Goal: Task Accomplishment & Management: Manage account settings

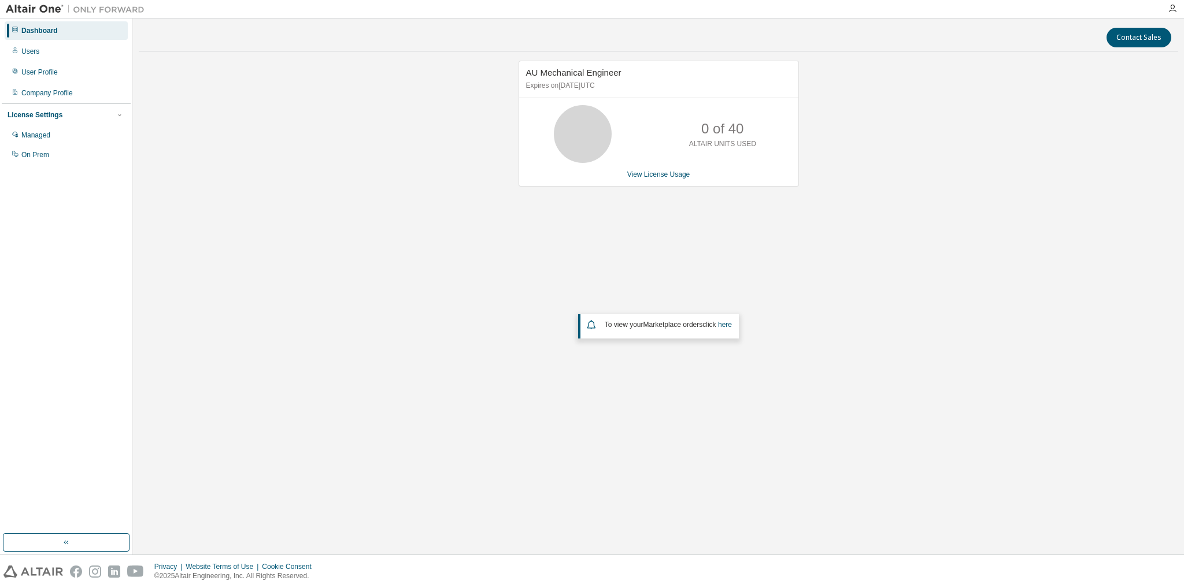
click at [30, 6] on img at bounding box center [78, 9] width 145 height 12
click at [51, 35] on div "Dashboard" at bounding box center [66, 30] width 123 height 18
click at [34, 72] on div "User Profile" at bounding box center [39, 72] width 36 height 9
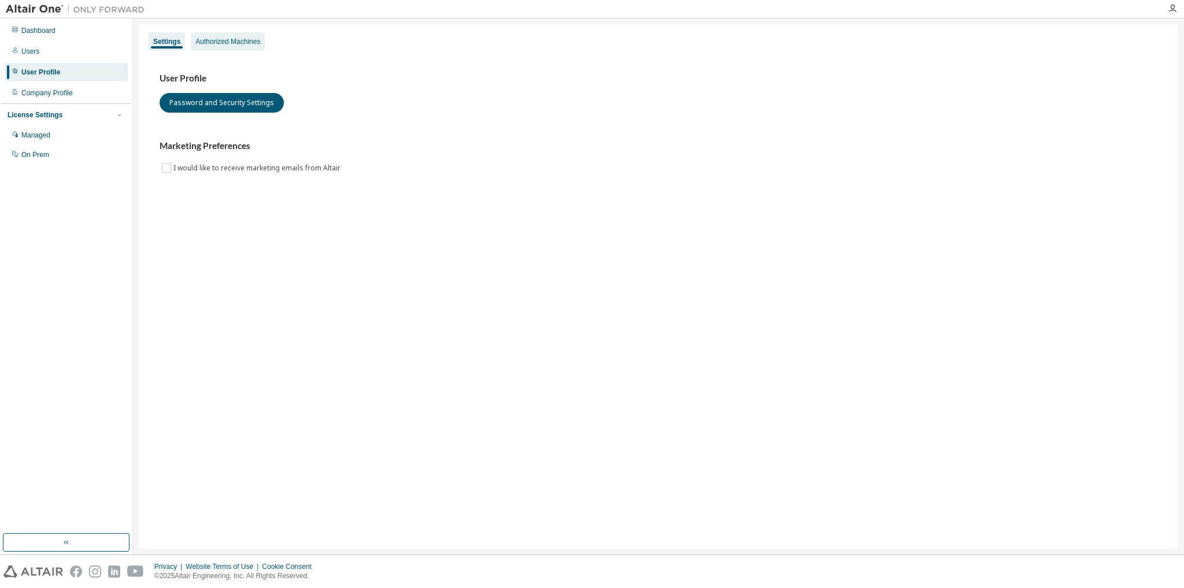
click at [206, 46] on div "Authorized Machines" at bounding box center [227, 41] width 65 height 9
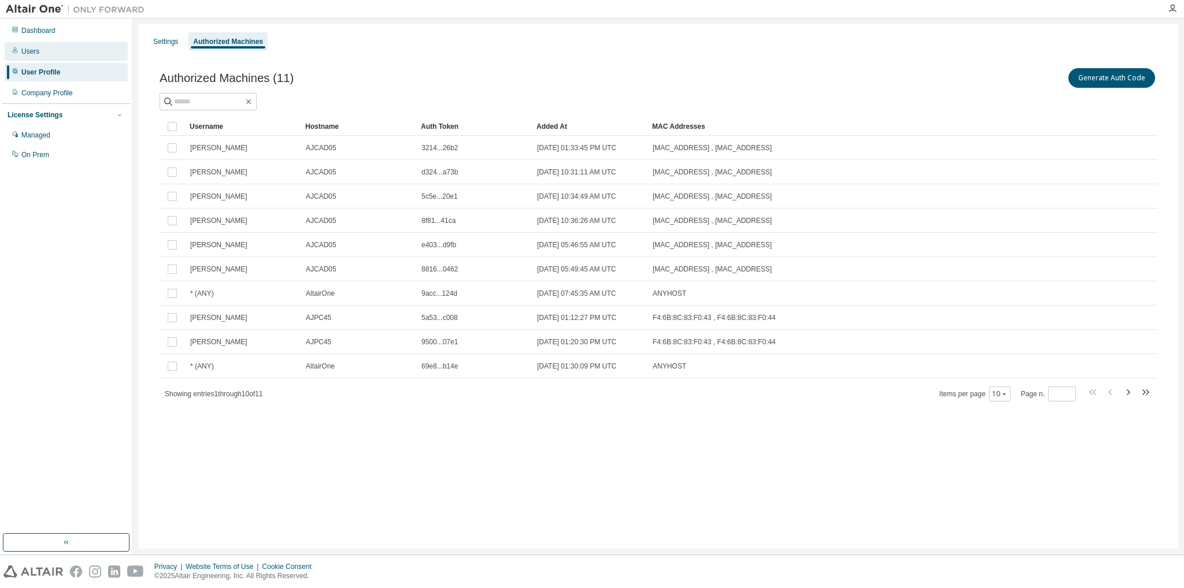
click at [49, 49] on div "Users" at bounding box center [66, 51] width 123 height 18
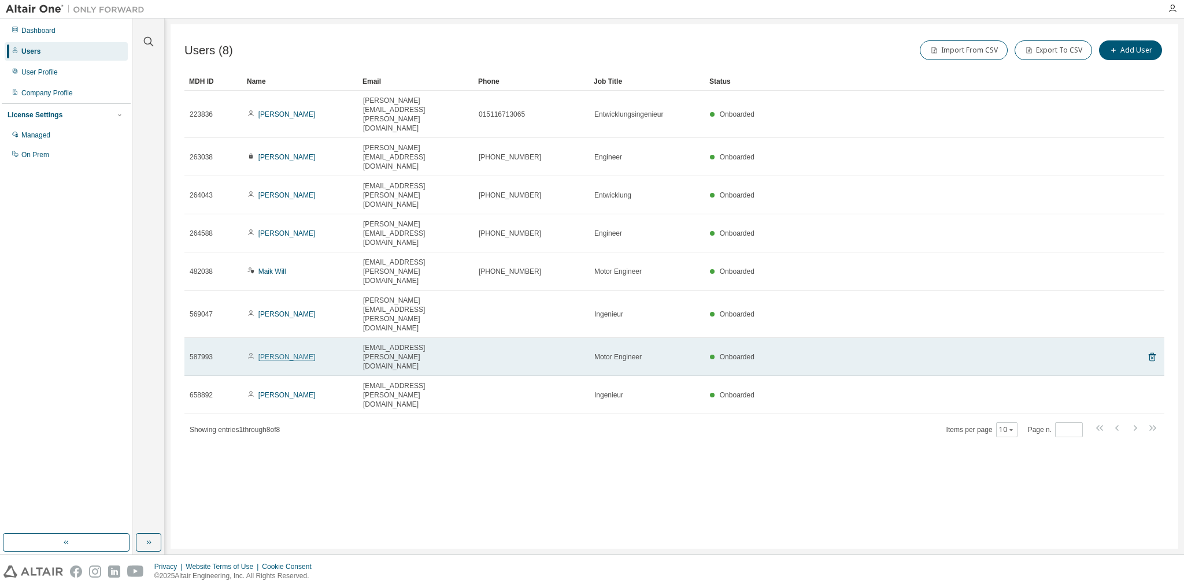
click at [282, 353] on link "Mohammed Aghzal" at bounding box center [286, 357] width 57 height 8
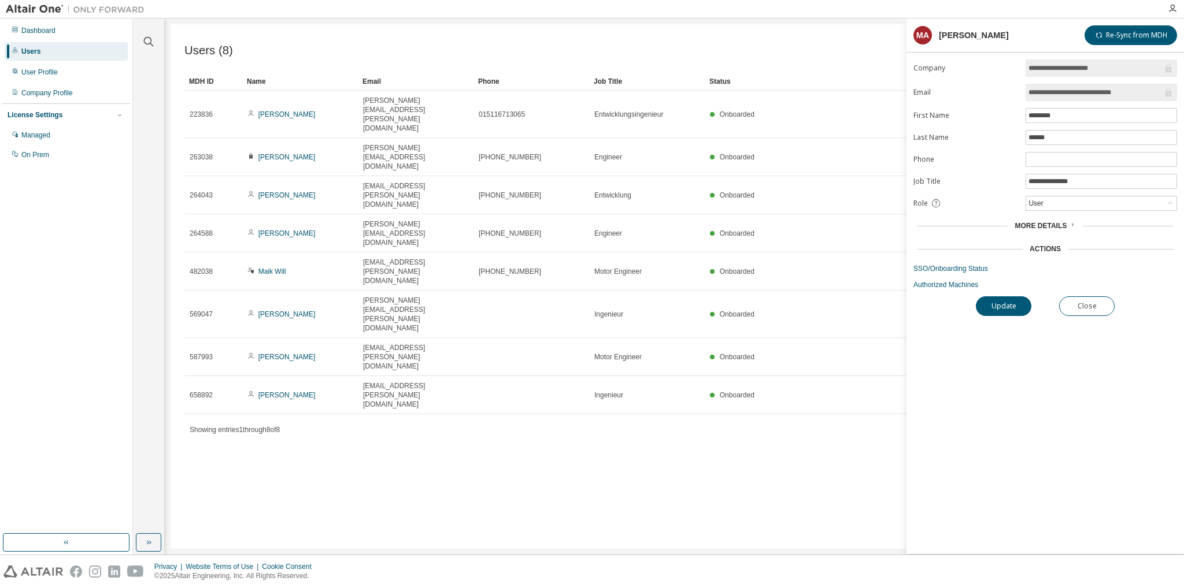
click at [443, 345] on div "Users (8) Import From CSV Export To CSV Add User Clear Load Save Save As Field …" at bounding box center [675, 286] width 1008 height 525
click at [1102, 307] on button "Close" at bounding box center [1086, 307] width 55 height 20
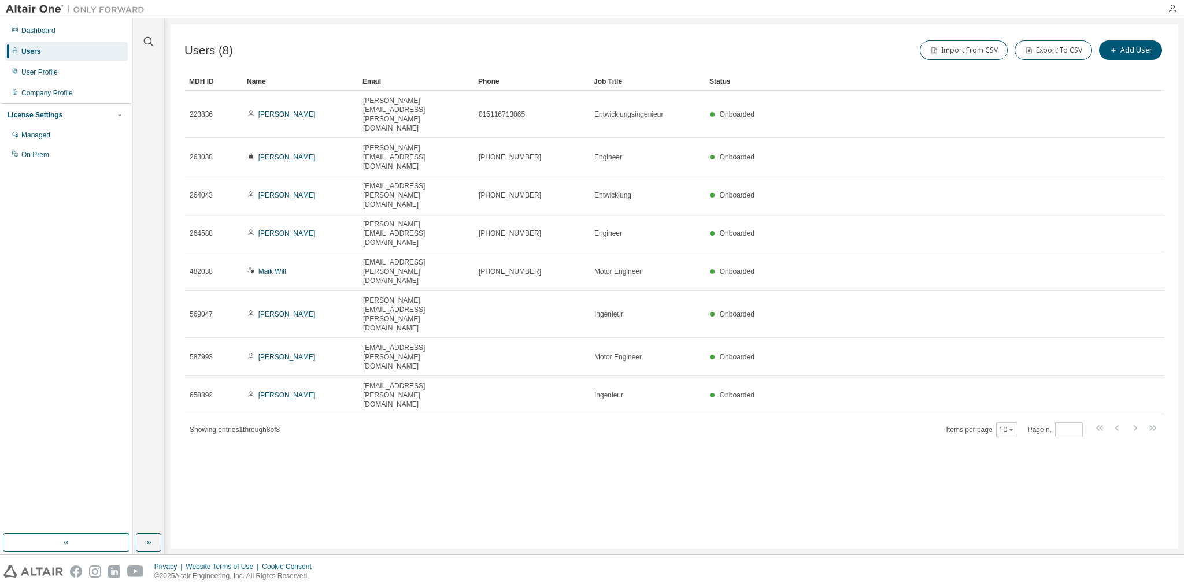
drag, startPoint x: 304, startPoint y: 224, endPoint x: 236, endPoint y: 337, distance: 131.8
click at [236, 337] on div "Users (8) Import From CSV Export To CSV Add User Clear Load Save Save As Field …" at bounding box center [675, 286] width 1008 height 525
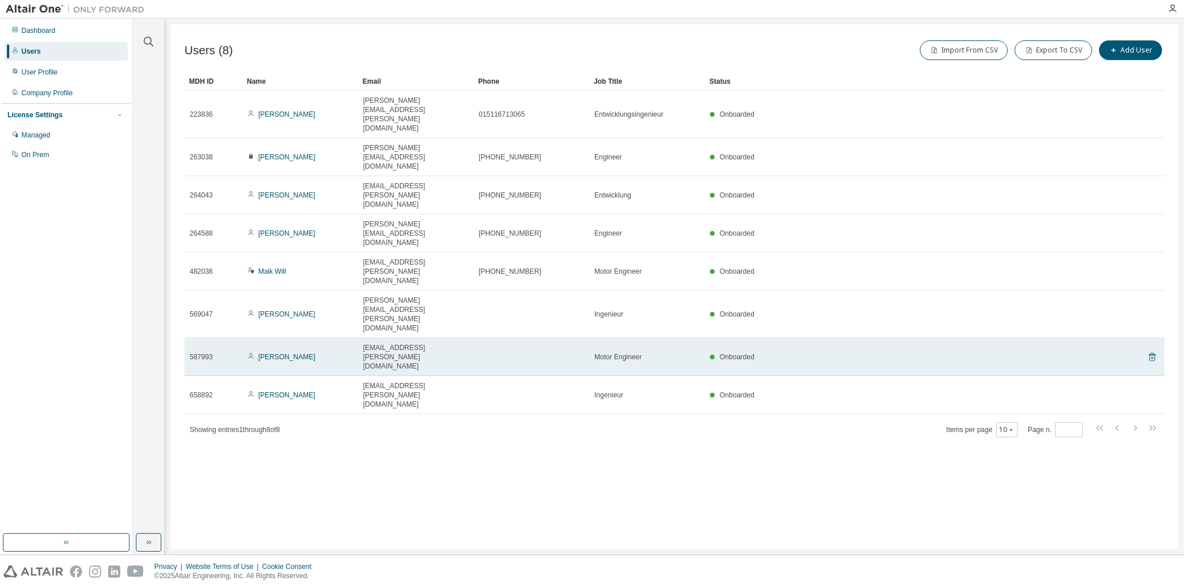
click at [1154, 350] on icon at bounding box center [1152, 357] width 10 height 14
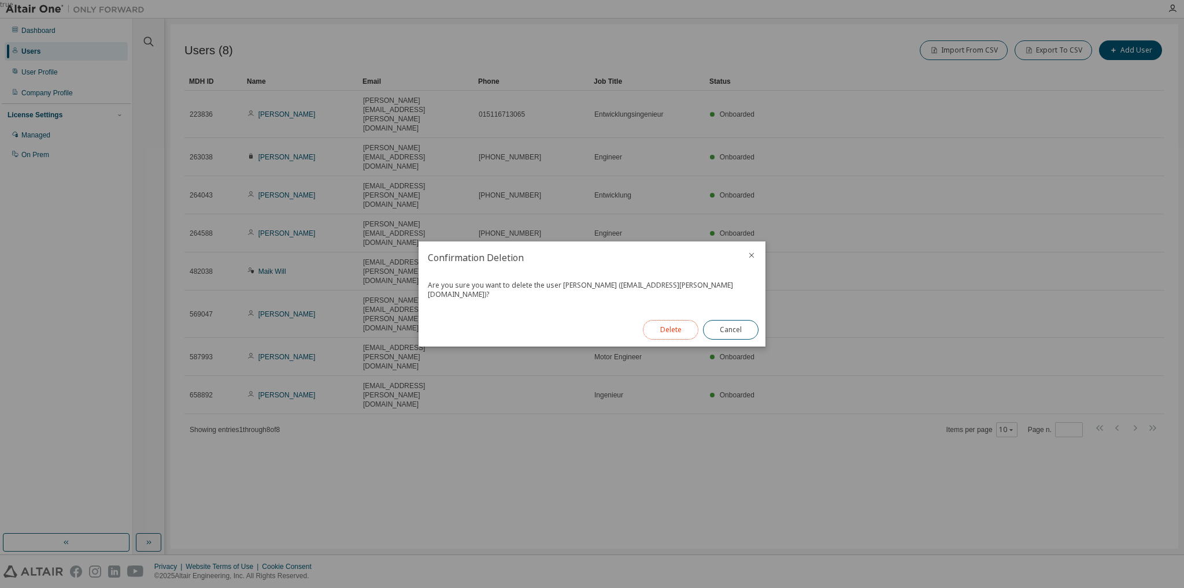
click at [683, 323] on button "Delete" at bounding box center [670, 330] width 55 height 20
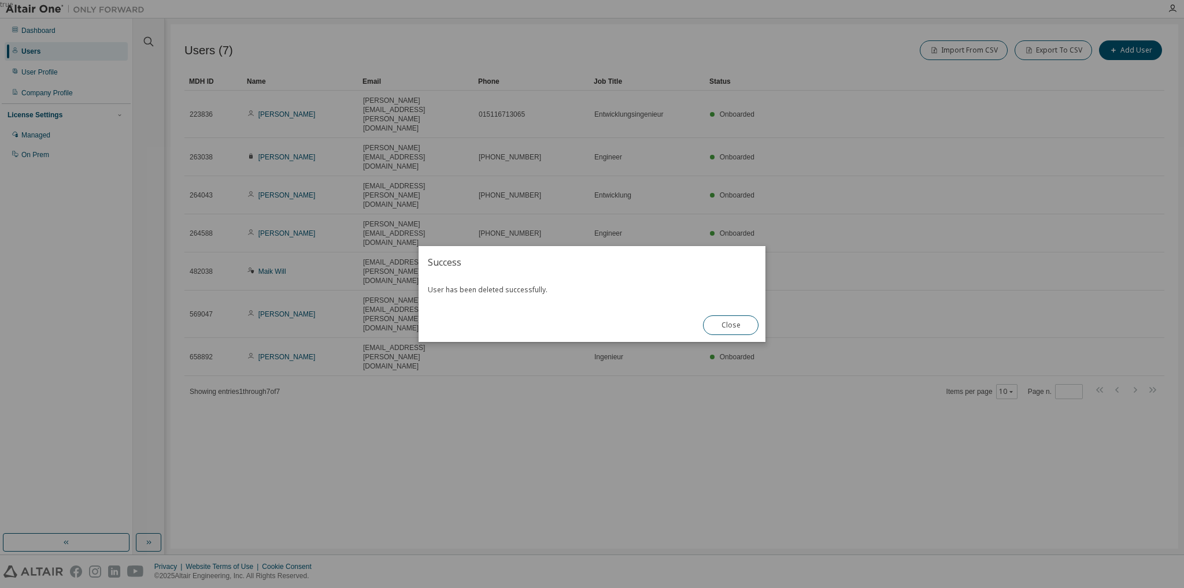
click at [352, 315] on div "true" at bounding box center [592, 294] width 1184 height 588
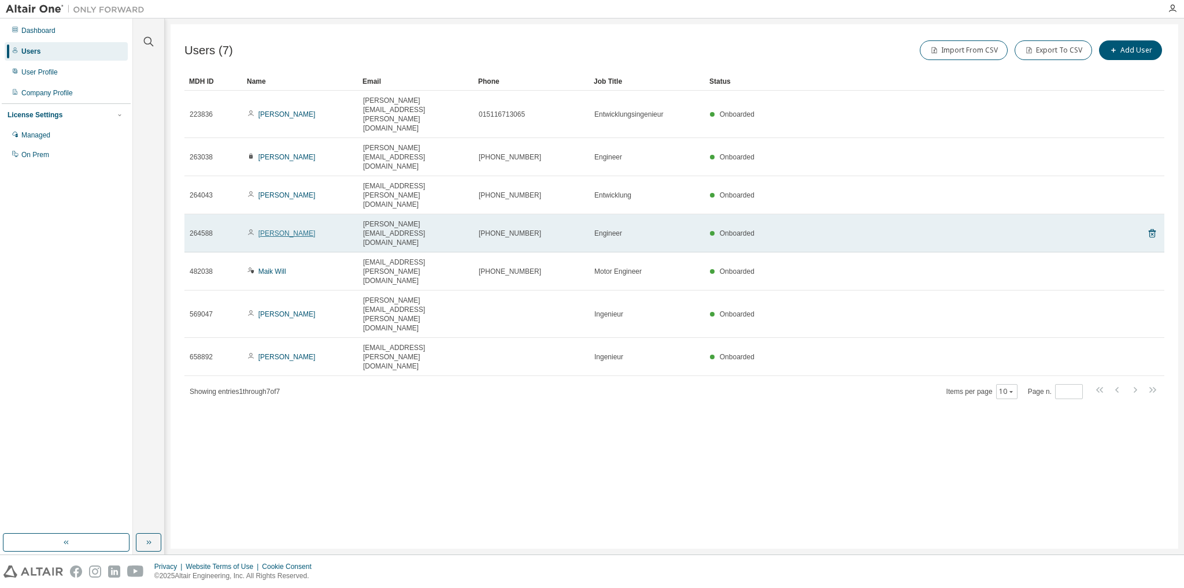
click at [304, 229] on link "Maximilian Freundl" at bounding box center [286, 233] width 57 height 8
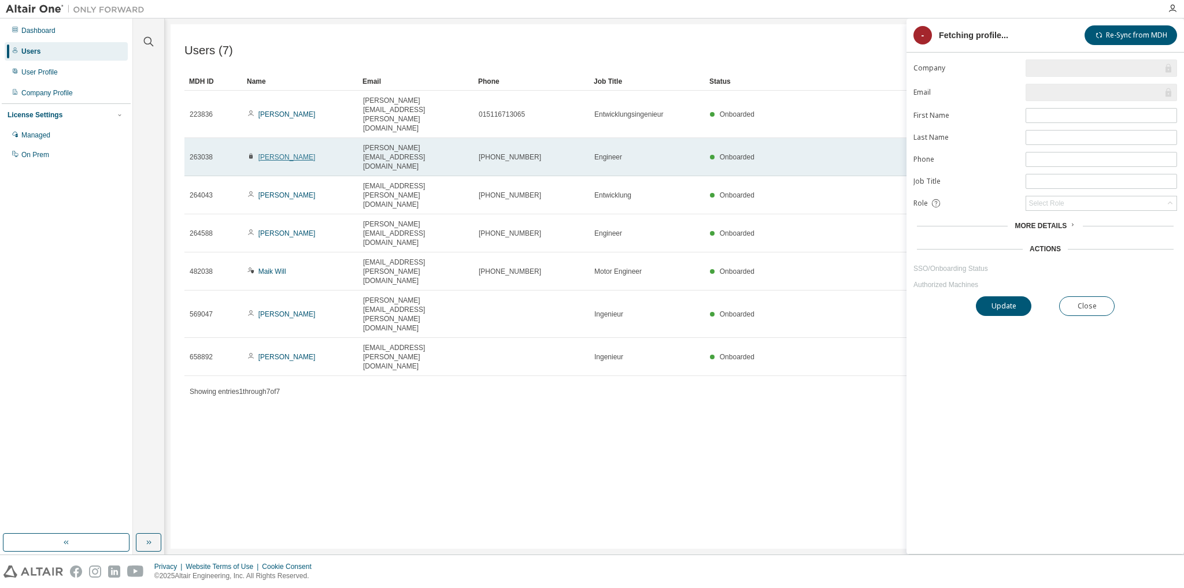
click at [289, 153] on link "Maximilian Thiele" at bounding box center [286, 157] width 57 height 8
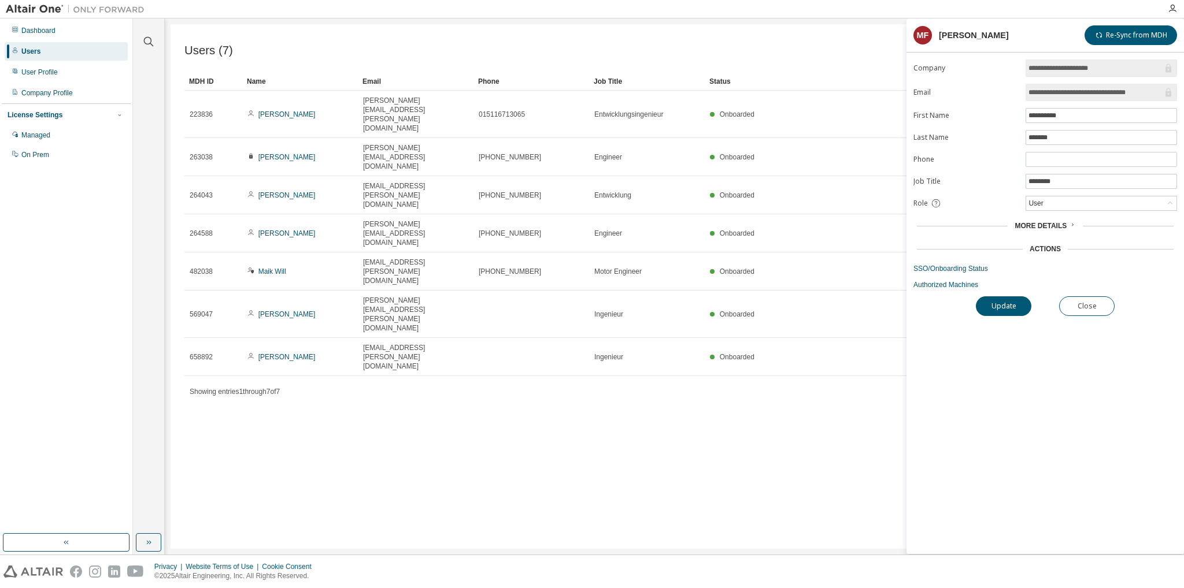
click at [1049, 223] on span "More Details" at bounding box center [1041, 226] width 52 height 8
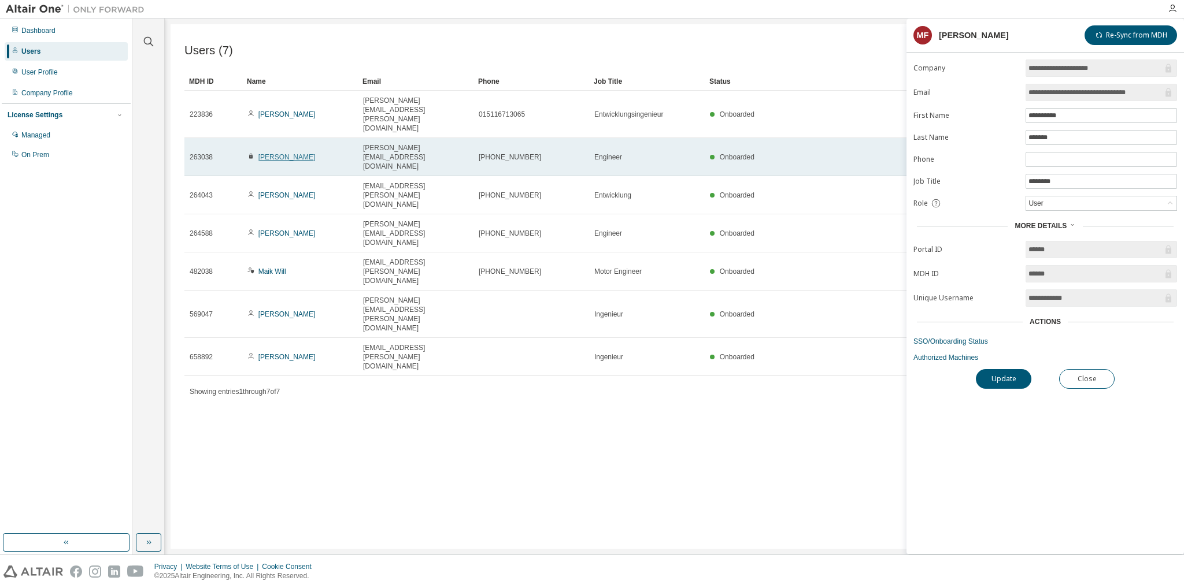
click at [296, 153] on link "Maximilian Thiele" at bounding box center [286, 157] width 57 height 8
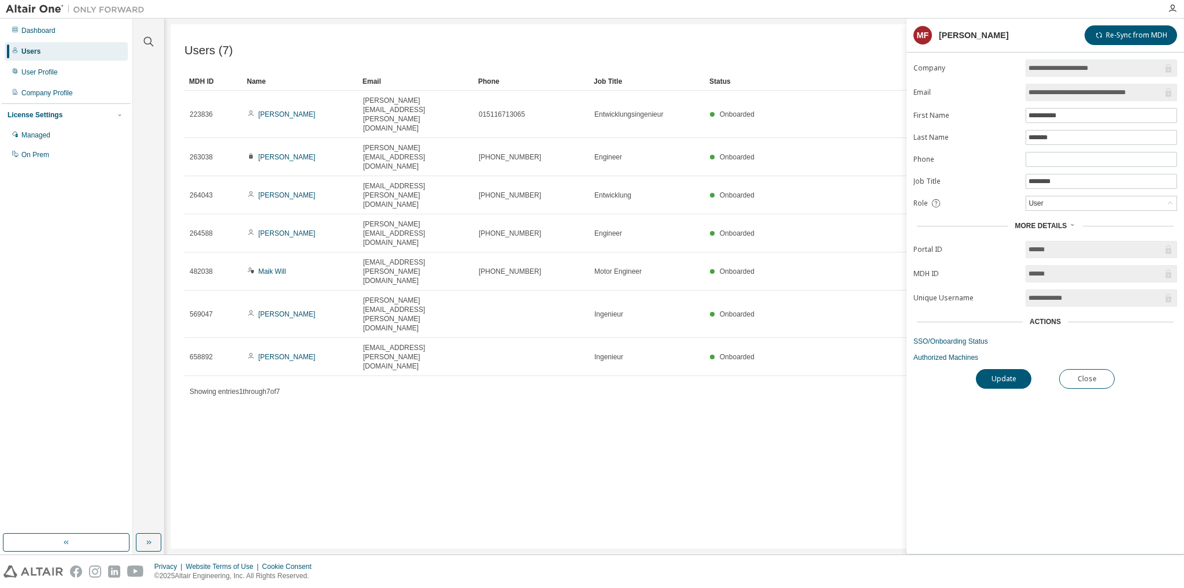
click at [296, 153] on link "Maximilian Thiele" at bounding box center [286, 157] width 57 height 8
click at [1090, 371] on button "Close" at bounding box center [1086, 379] width 55 height 20
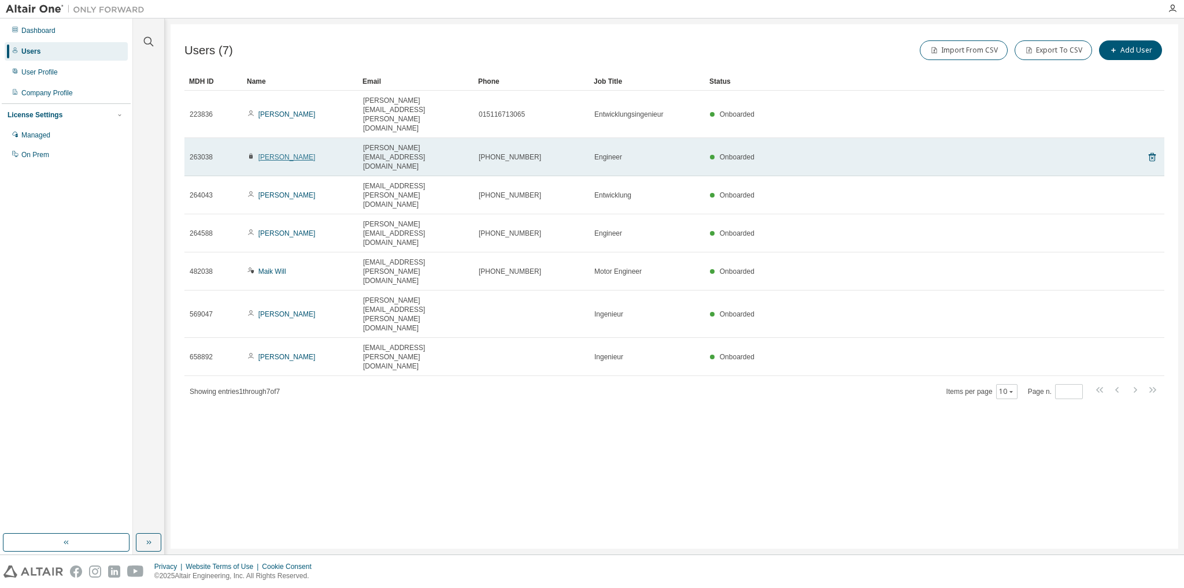
click at [291, 153] on link "Maximilian Thiele" at bounding box center [286, 157] width 57 height 8
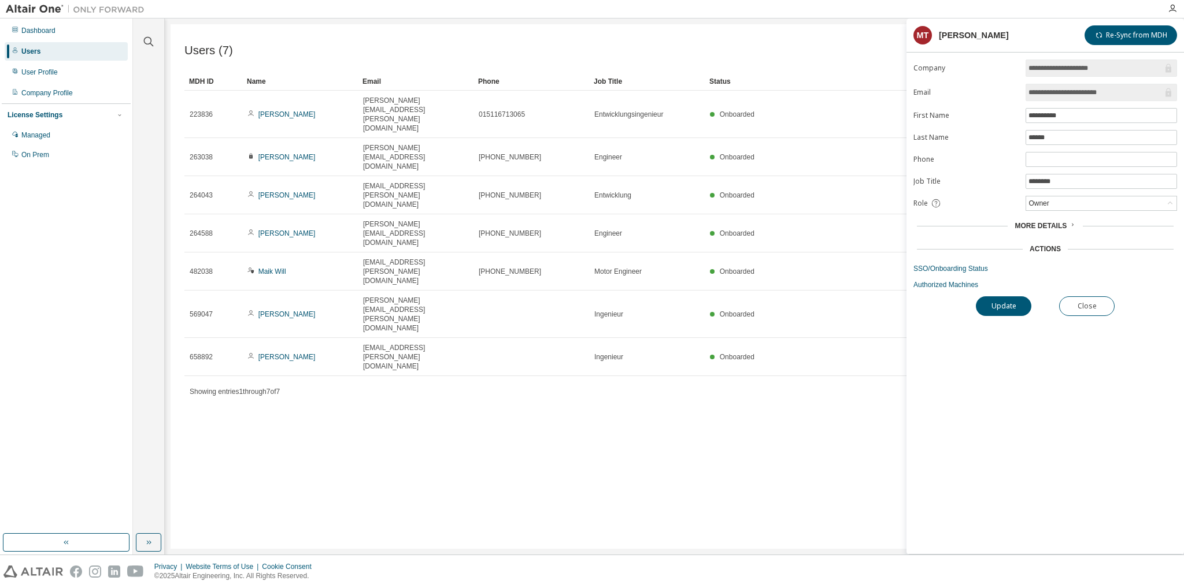
click at [1045, 222] on span "More Details" at bounding box center [1041, 226] width 52 height 8
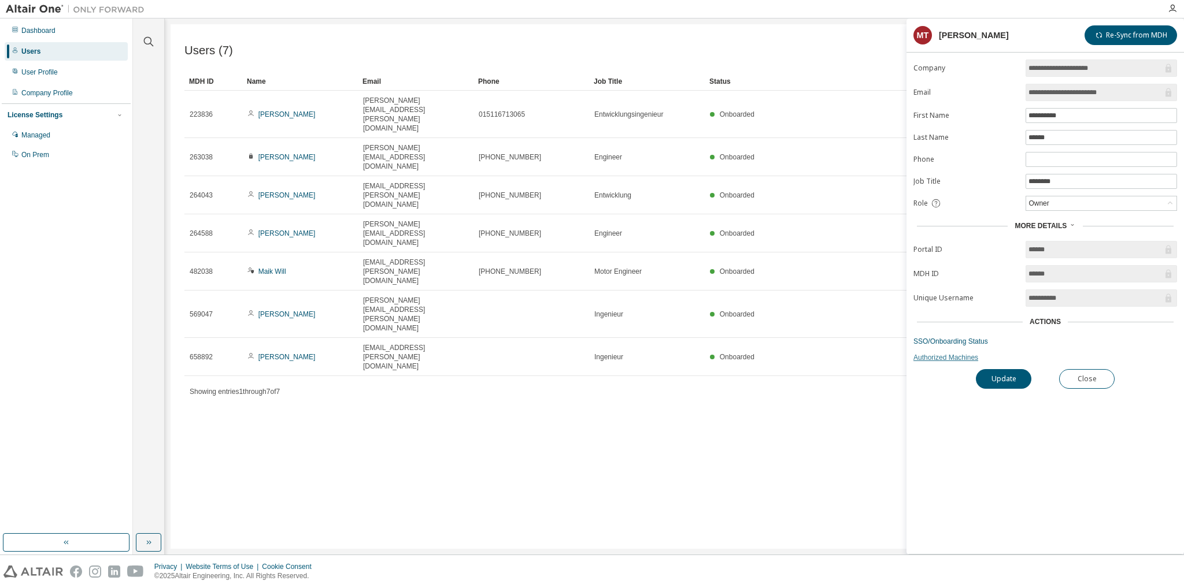
click at [939, 355] on link "Authorized Machines" at bounding box center [1045, 357] width 264 height 9
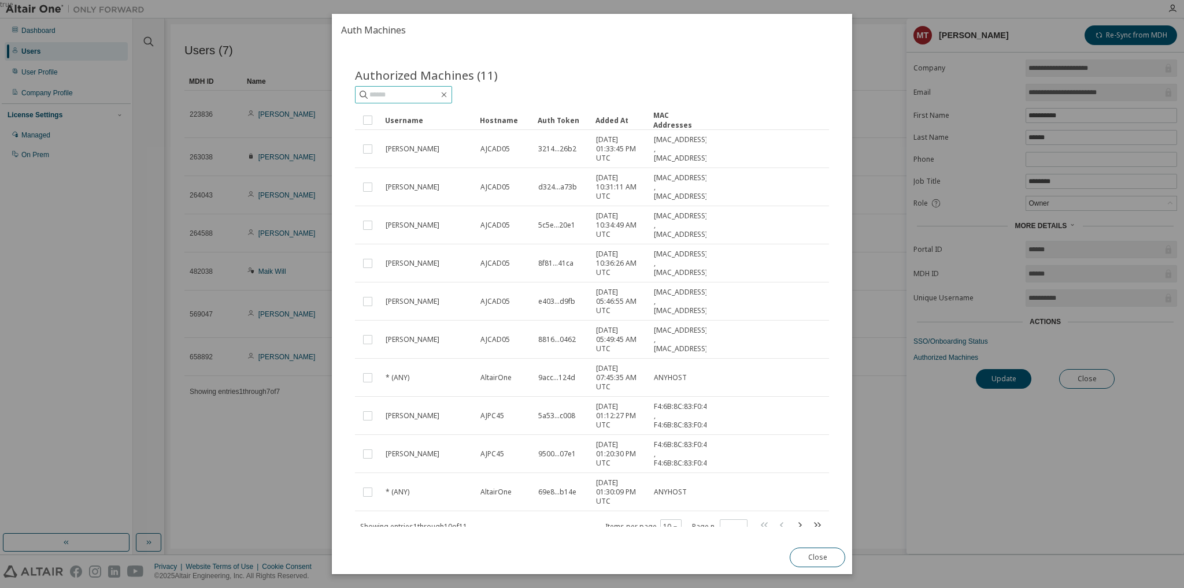
click at [409, 91] on input "text" at bounding box center [403, 95] width 69 height 12
type input "*"
type input "*****"
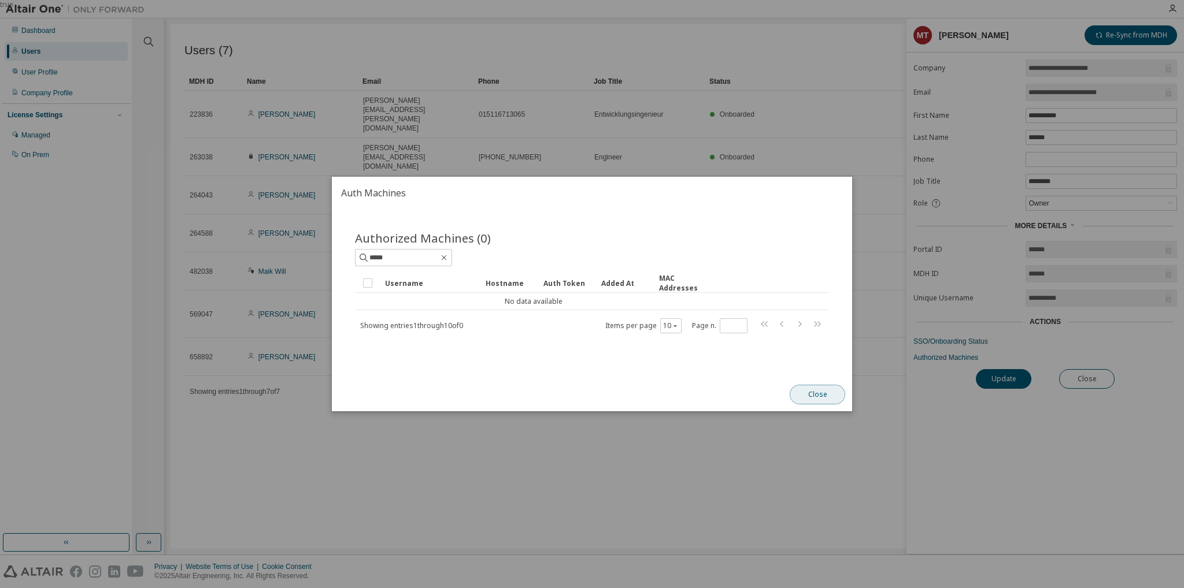
click at [817, 394] on button "Close" at bounding box center [817, 395] width 55 height 20
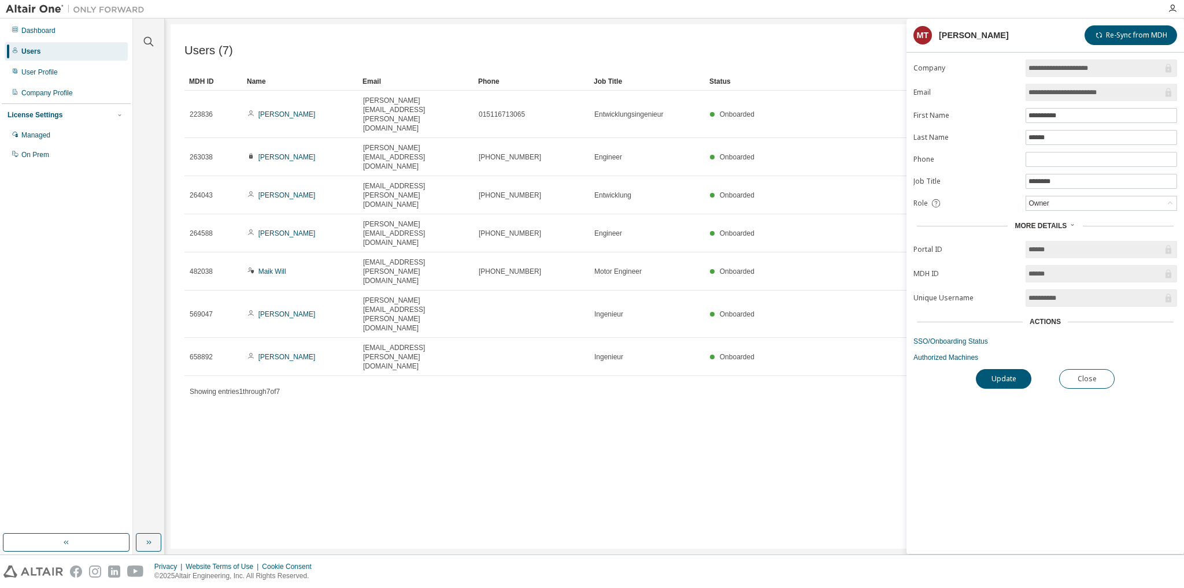
click at [778, 377] on div "Users (7) Import From CSV Export To CSV Add User Clear Load Save Save As Field …" at bounding box center [675, 286] width 1008 height 525
click at [1103, 373] on button "Close" at bounding box center [1086, 379] width 55 height 20
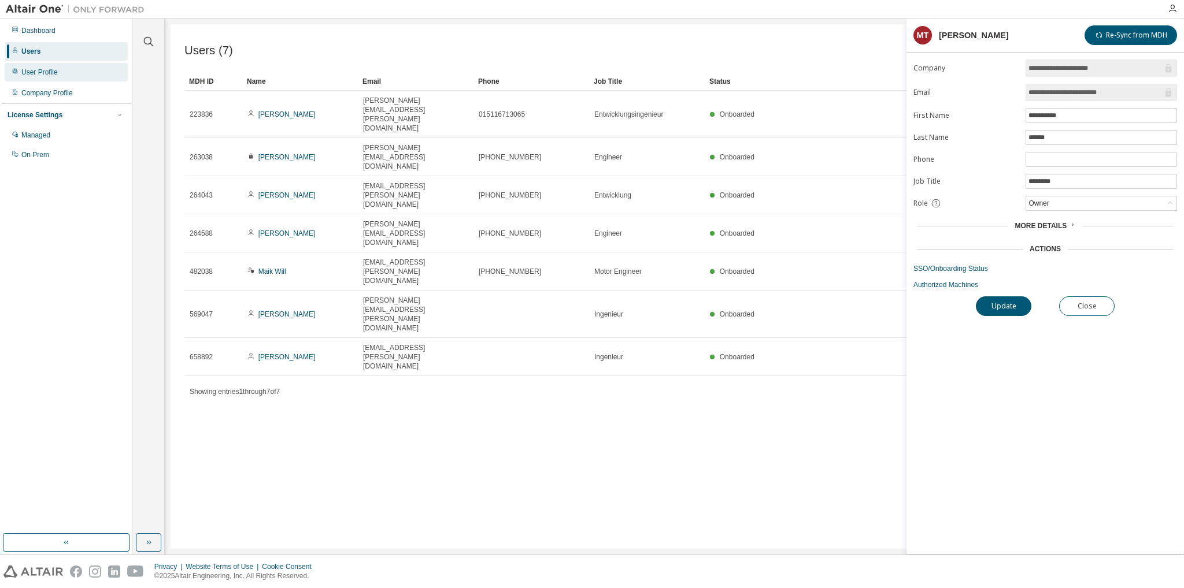
click at [46, 72] on div "User Profile" at bounding box center [39, 72] width 36 height 9
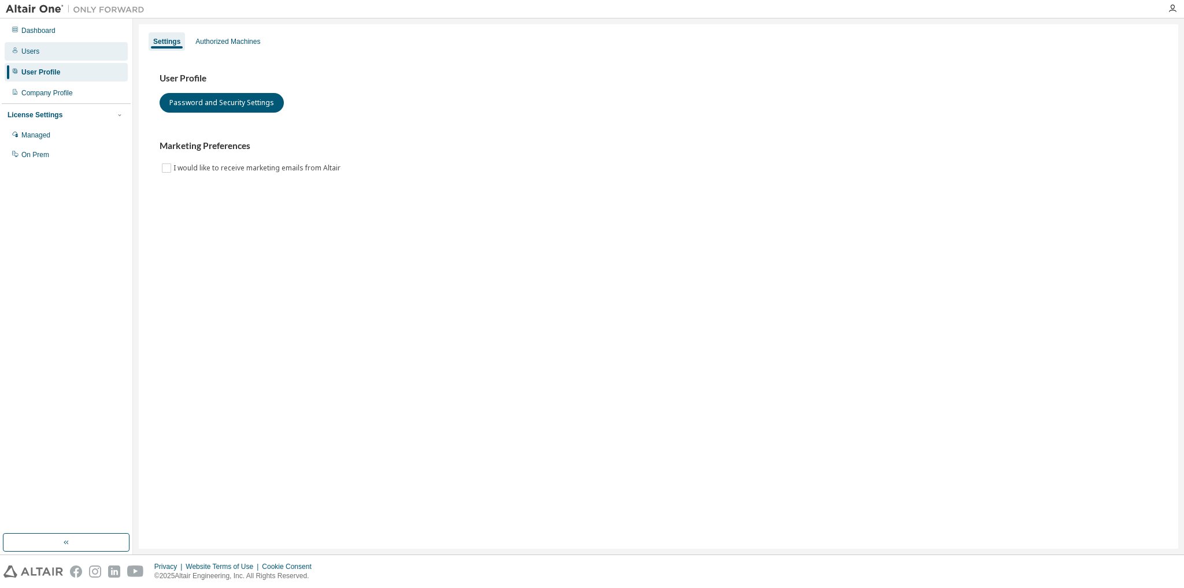
click at [56, 53] on div "Users" at bounding box center [66, 51] width 123 height 18
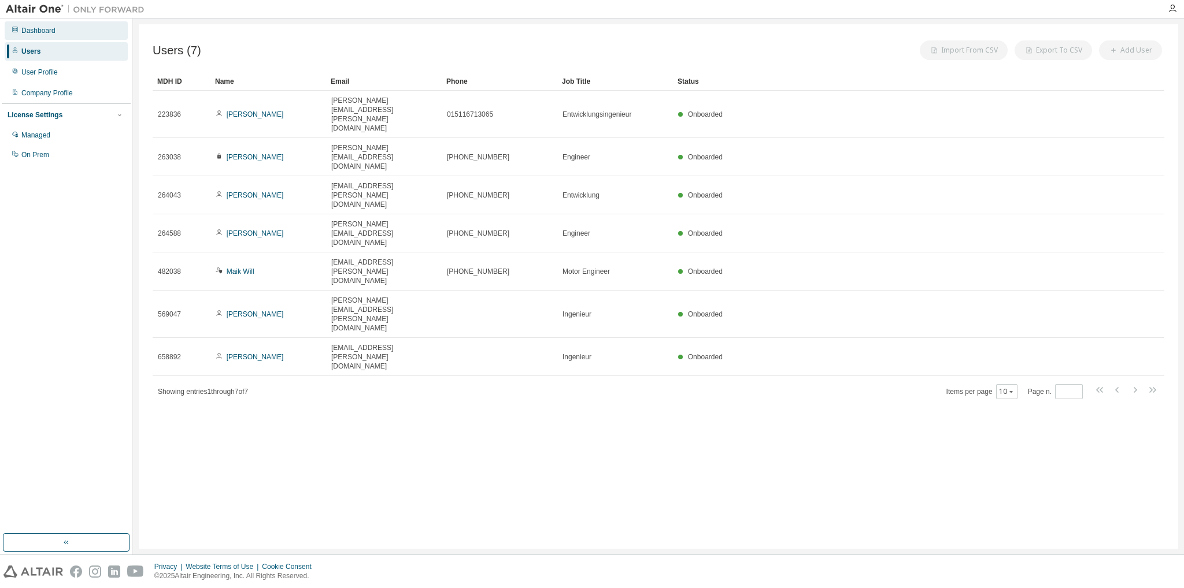
click at [57, 29] on div "Dashboard" at bounding box center [66, 30] width 123 height 18
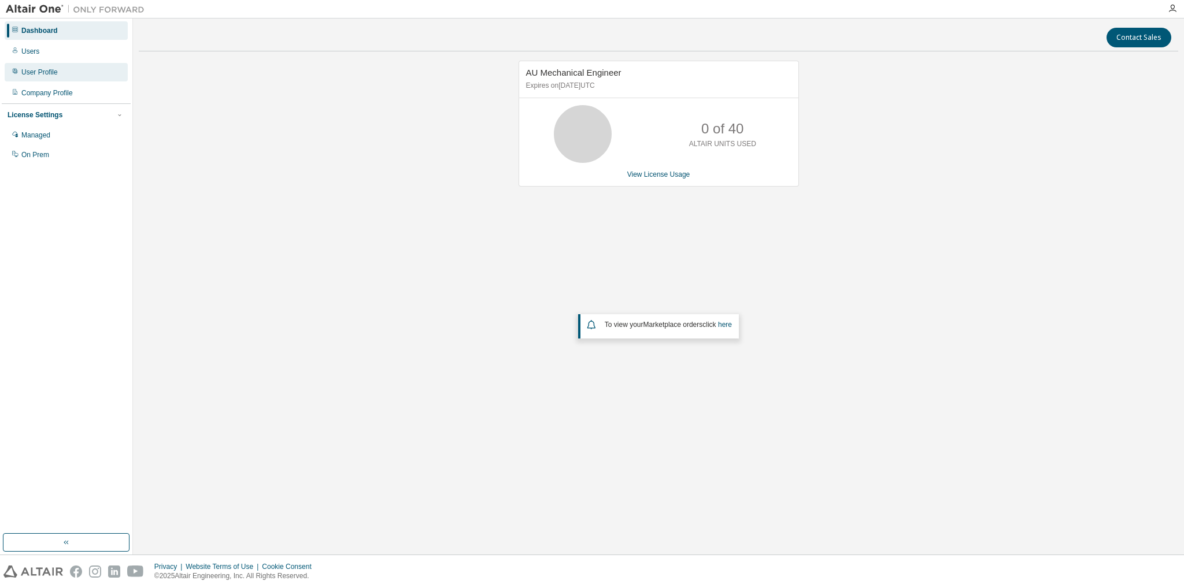
click at [42, 76] on div "User Profile" at bounding box center [39, 72] width 36 height 9
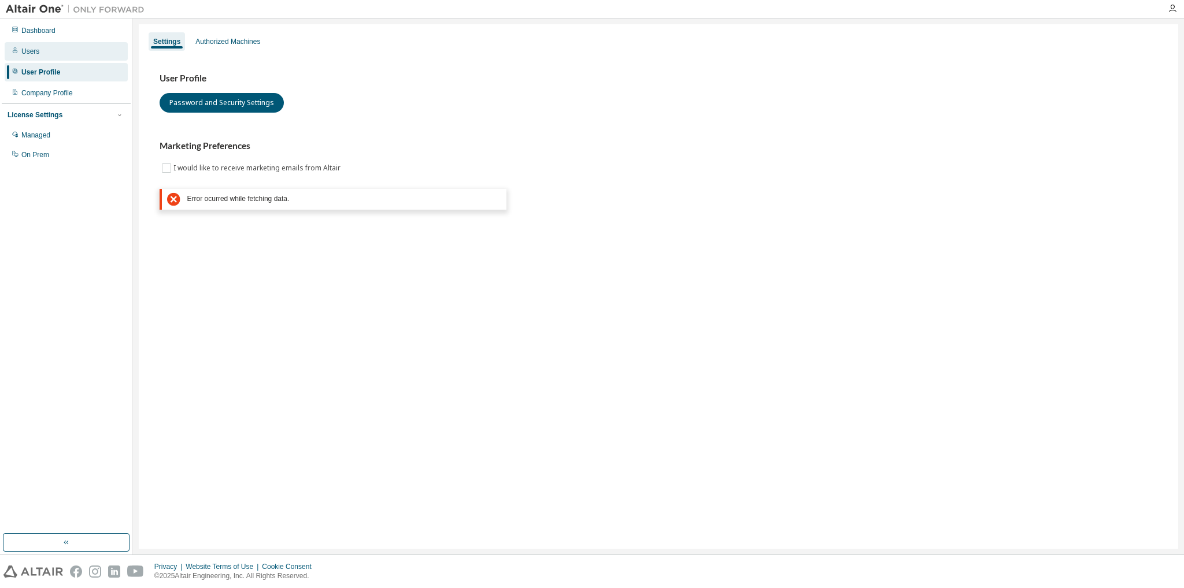
click at [39, 55] on div "Users" at bounding box center [66, 51] width 123 height 18
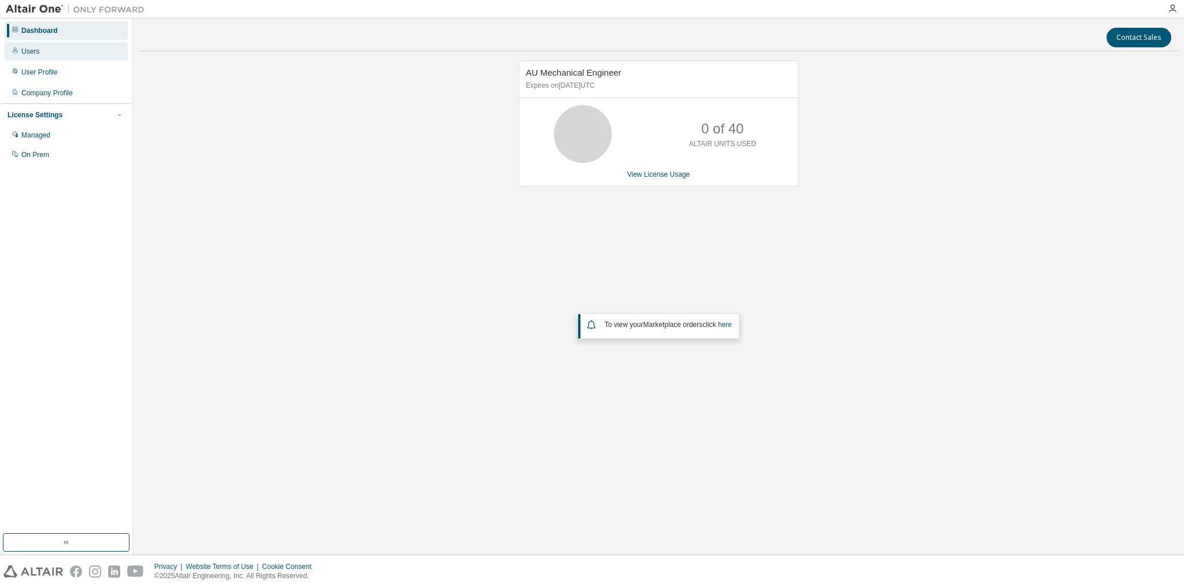
click at [50, 53] on div "Users" at bounding box center [66, 51] width 123 height 18
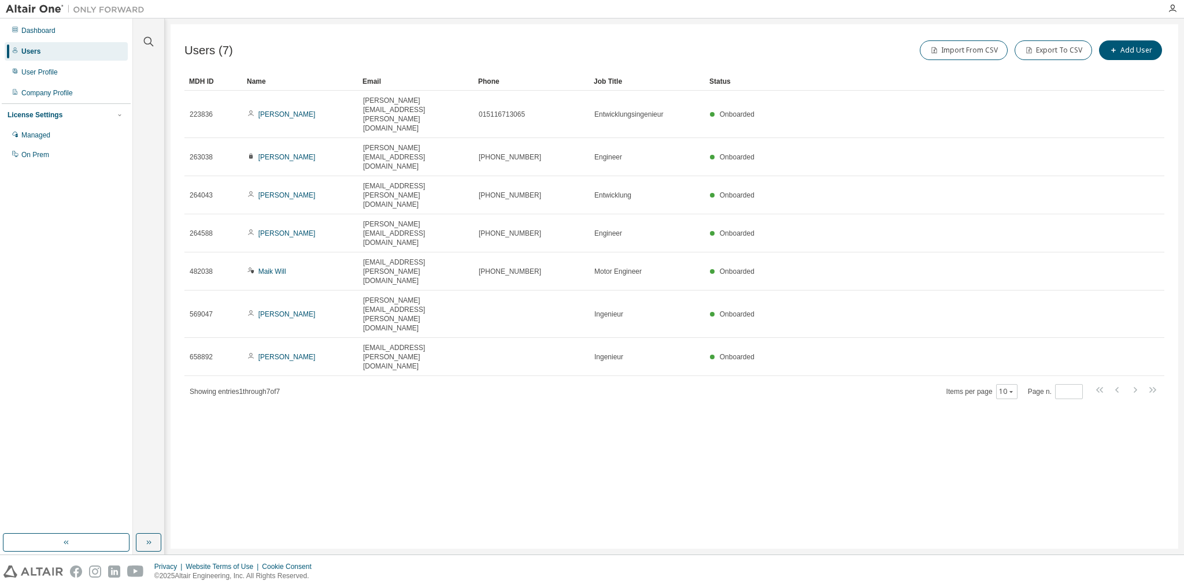
click at [454, 352] on div "Users (7) Import From CSV Export To CSV Add User Clear Load Save Save As Field …" at bounding box center [675, 286] width 1008 height 525
